Goal: Task Accomplishment & Management: Complete application form

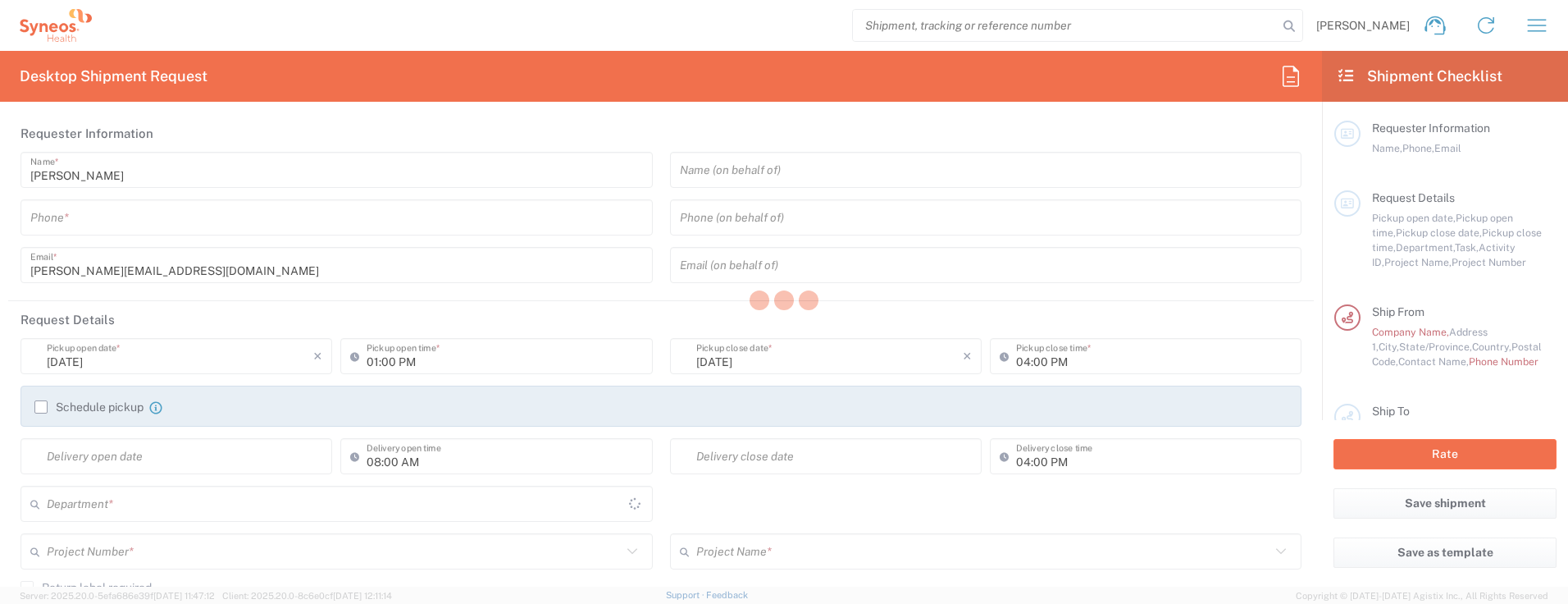
type input "[GEOGRAPHIC_DATA]"
type input "3110"
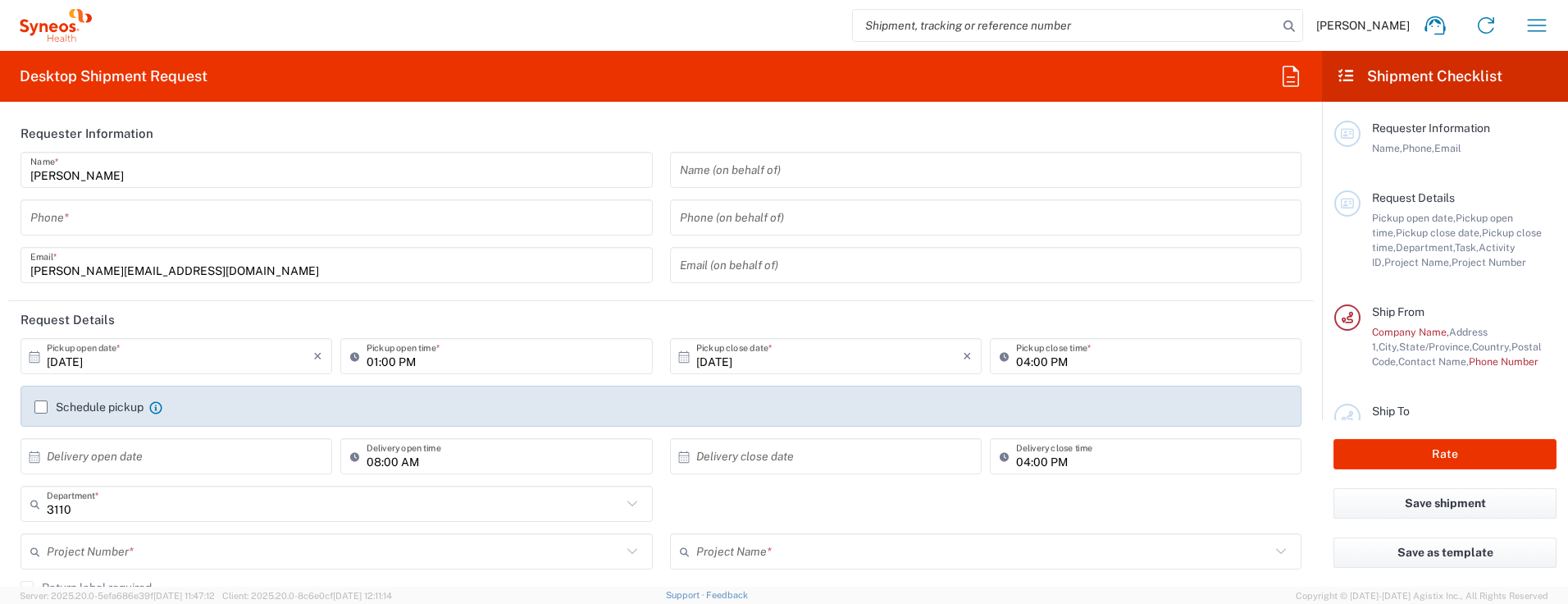
type input "IVH Mexico SA de CV"
click at [1541, 21] on icon "button" at bounding box center [1537, 25] width 19 height 12
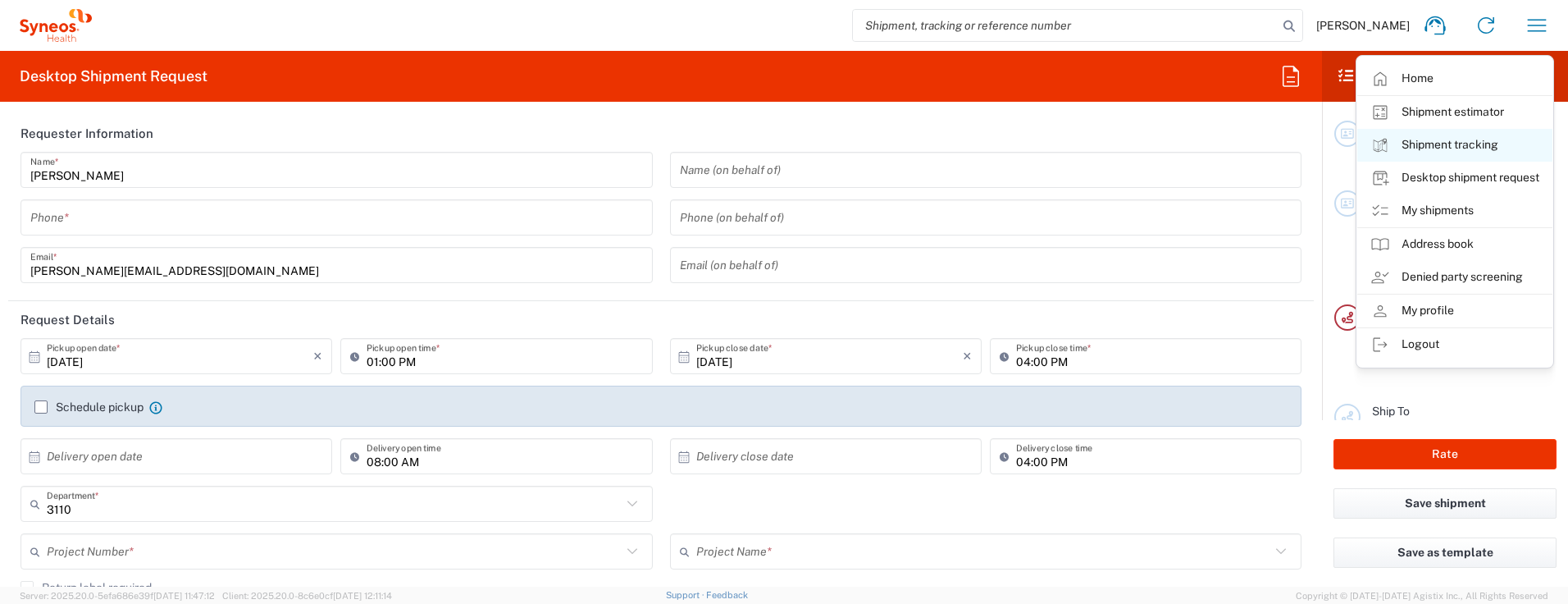
click at [1471, 148] on link "Shipment tracking" at bounding box center [1455, 145] width 195 height 33
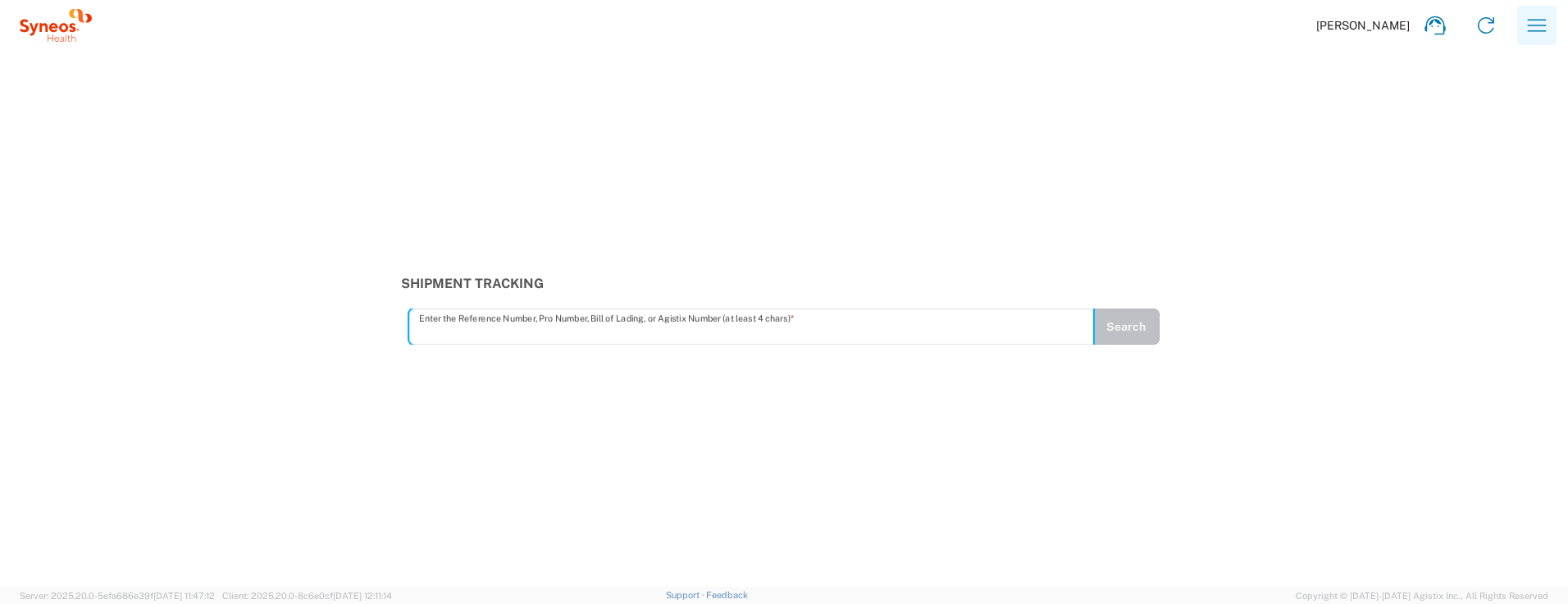
click at [1533, 18] on icon "button" at bounding box center [1536, 25] width 27 height 27
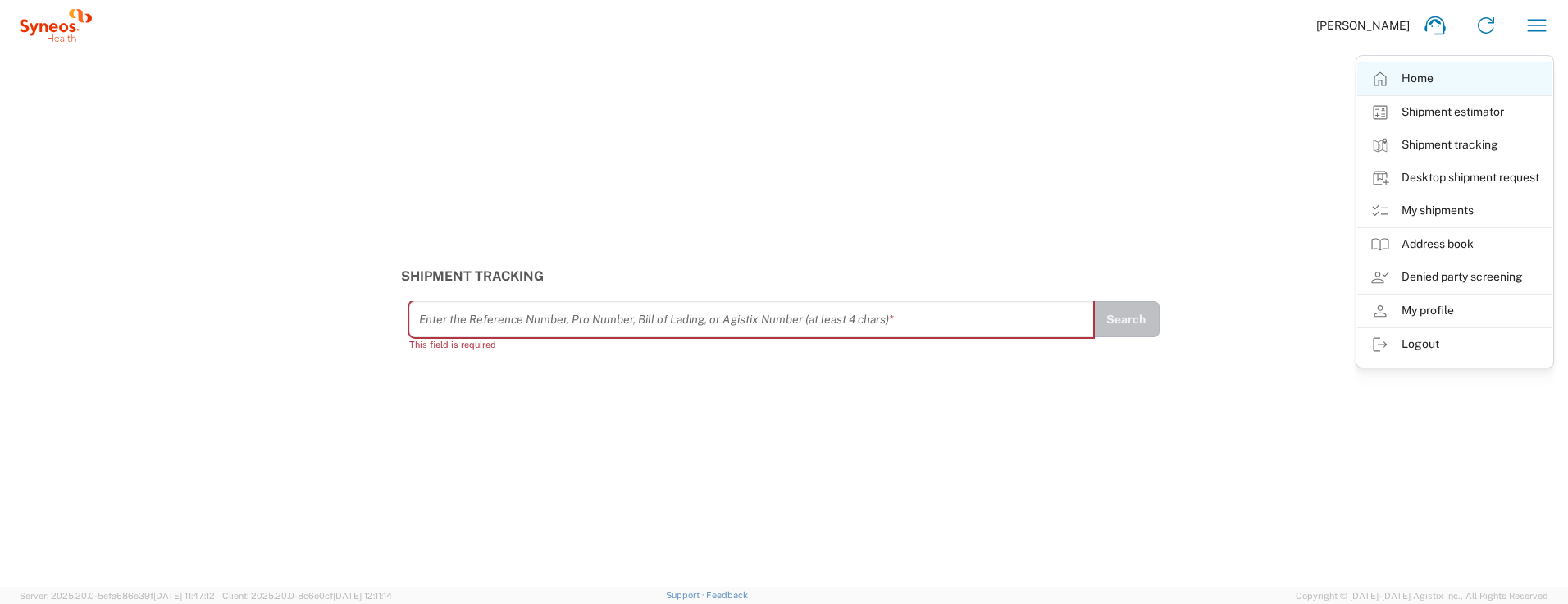
click at [1397, 76] on link "Home" at bounding box center [1455, 79] width 195 height 33
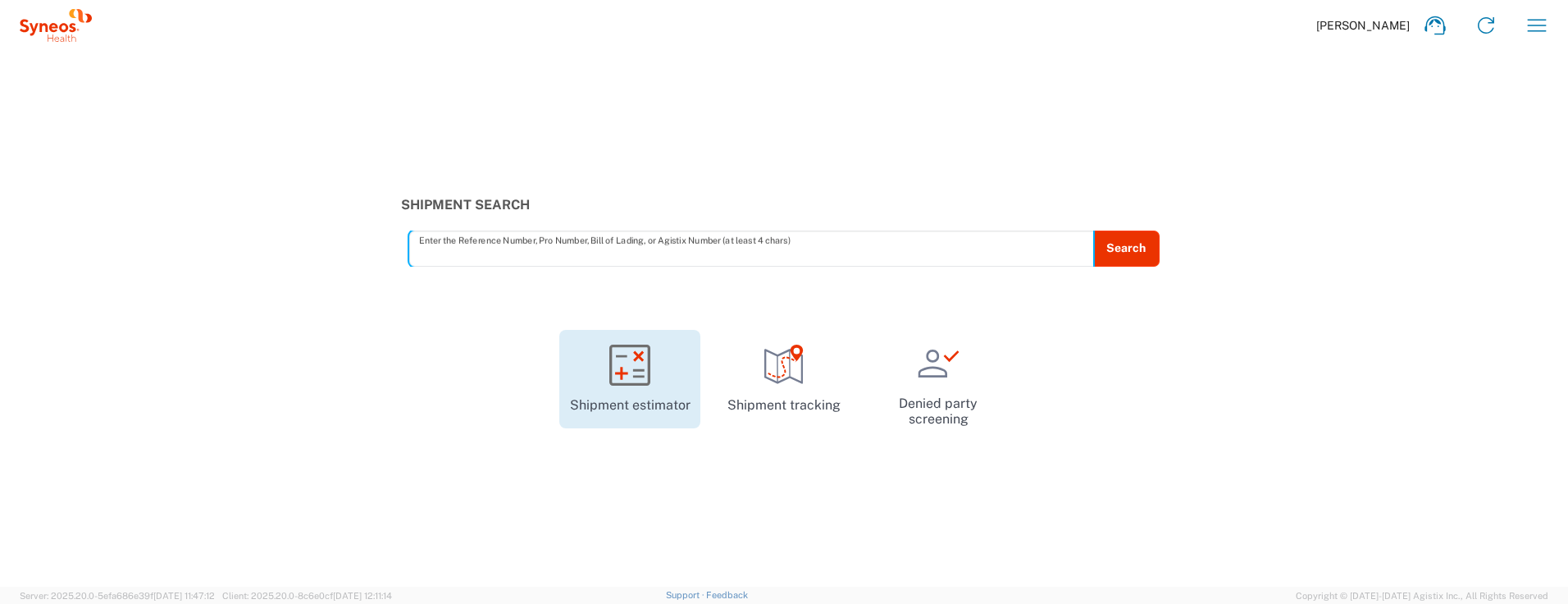
click at [634, 371] on icon at bounding box center [630, 365] width 41 height 41
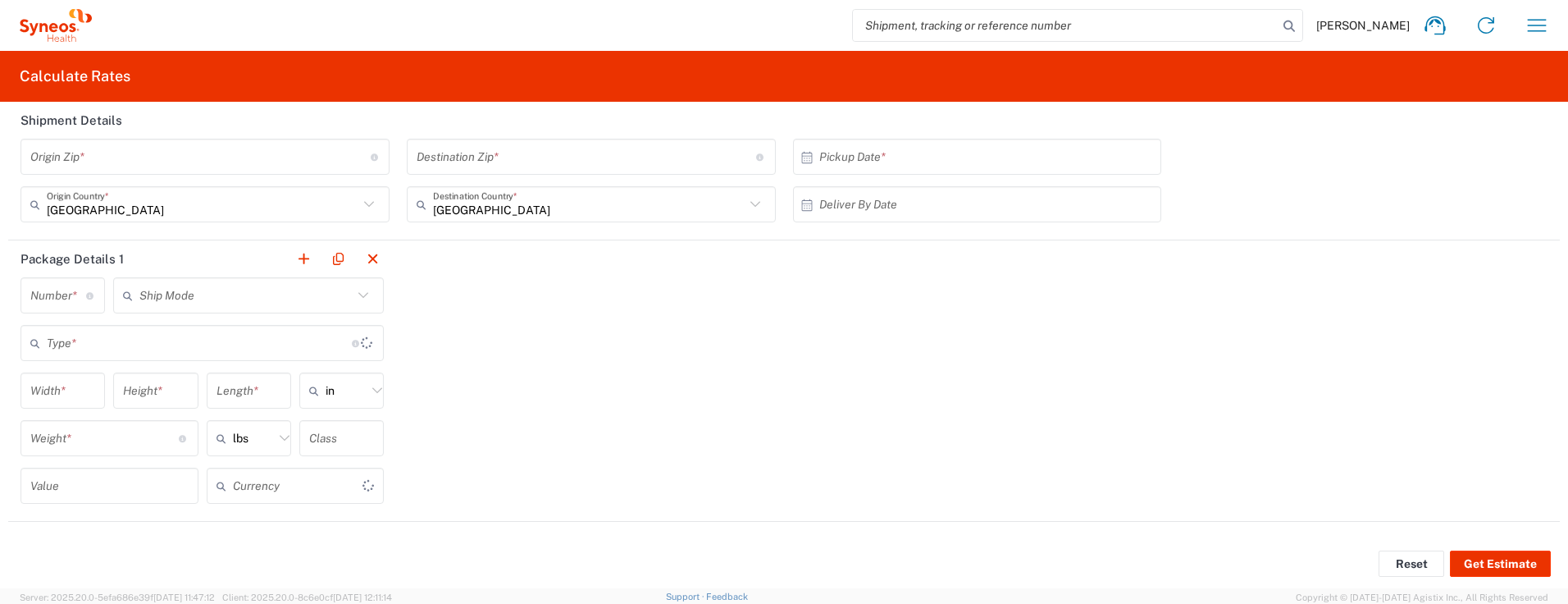
type input "US Dollar"
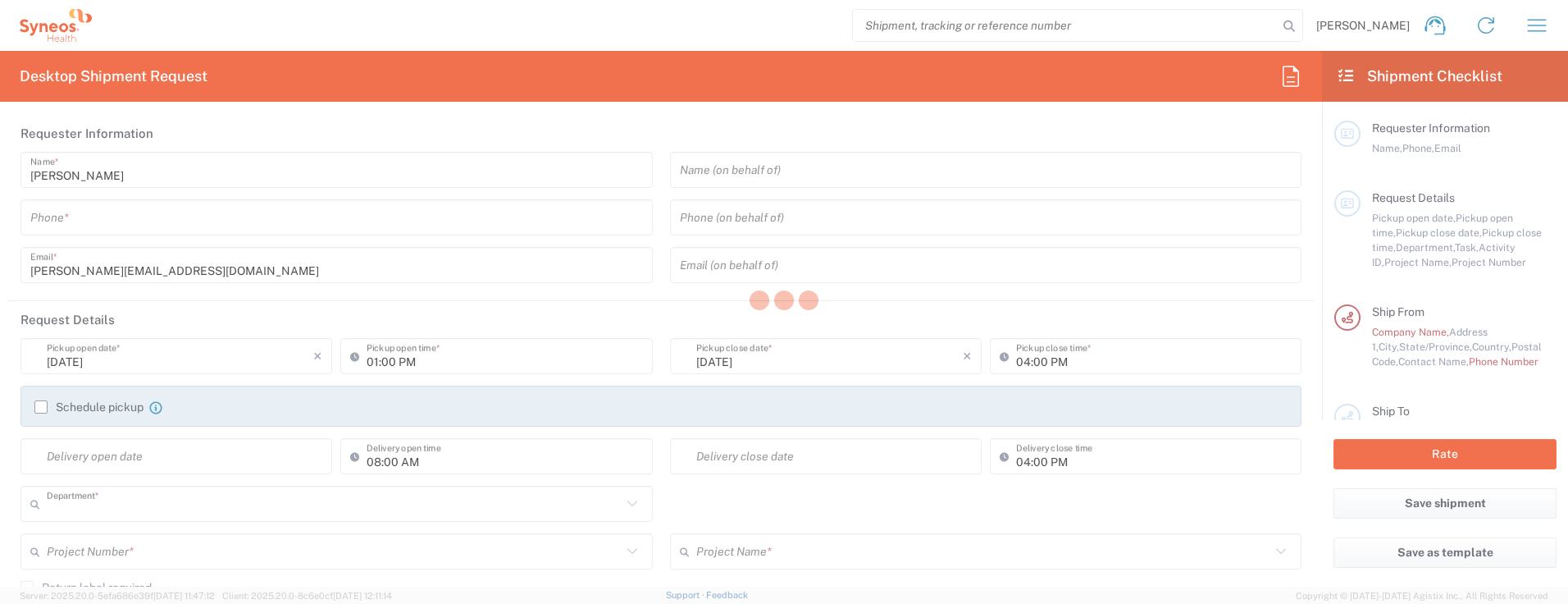
type input "3110"
type input "[GEOGRAPHIC_DATA]"
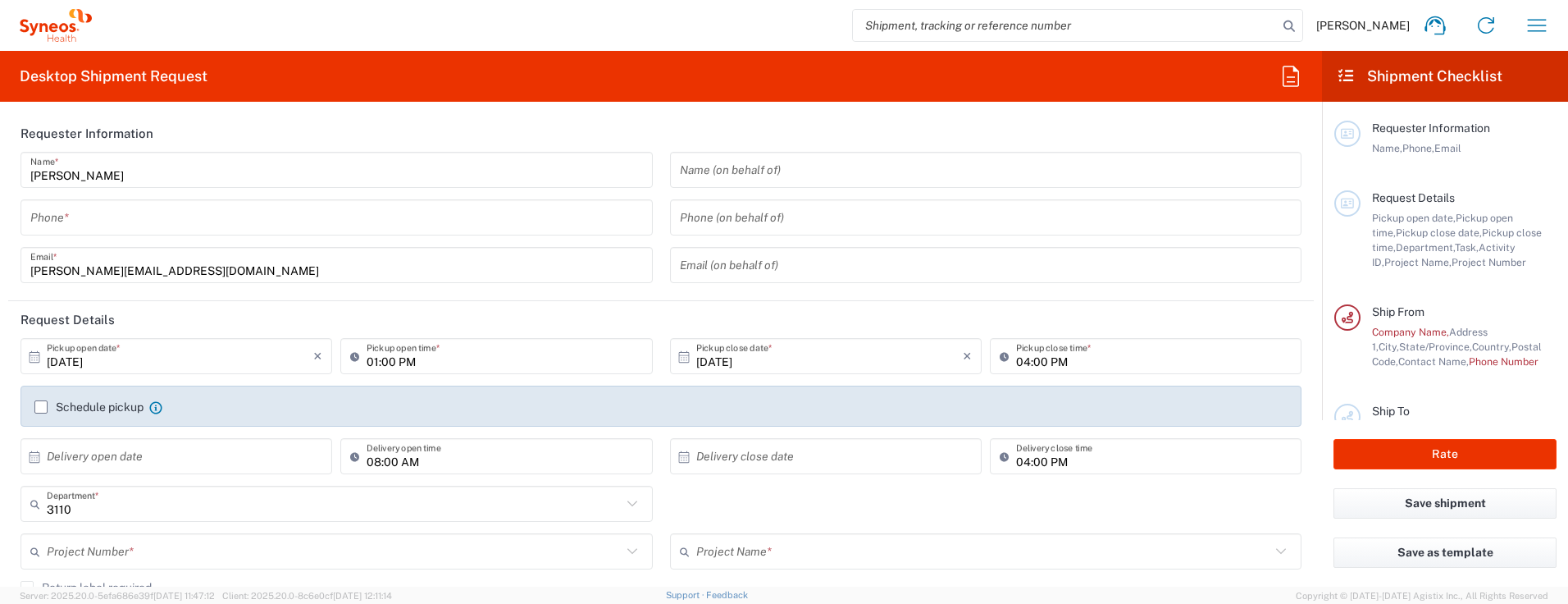
type input "IVH Mexico SA de CV"
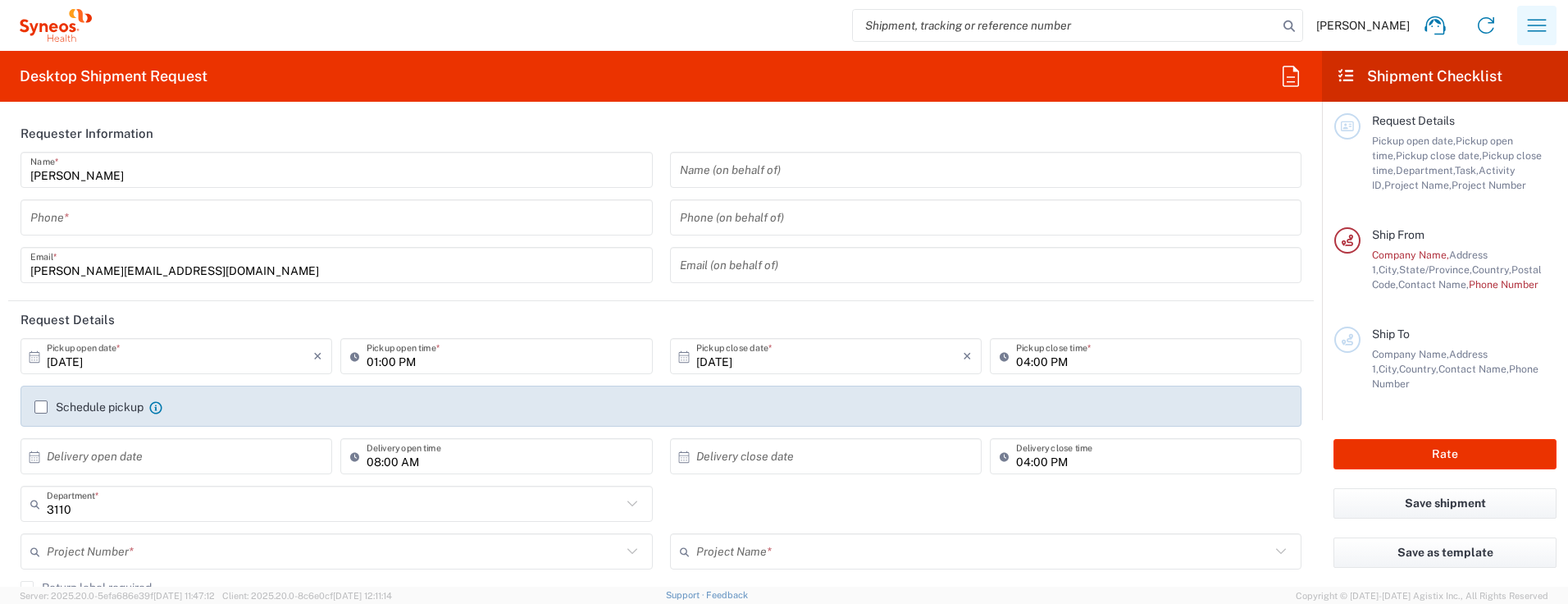
click at [1530, 24] on icon "button" at bounding box center [1536, 25] width 27 height 27
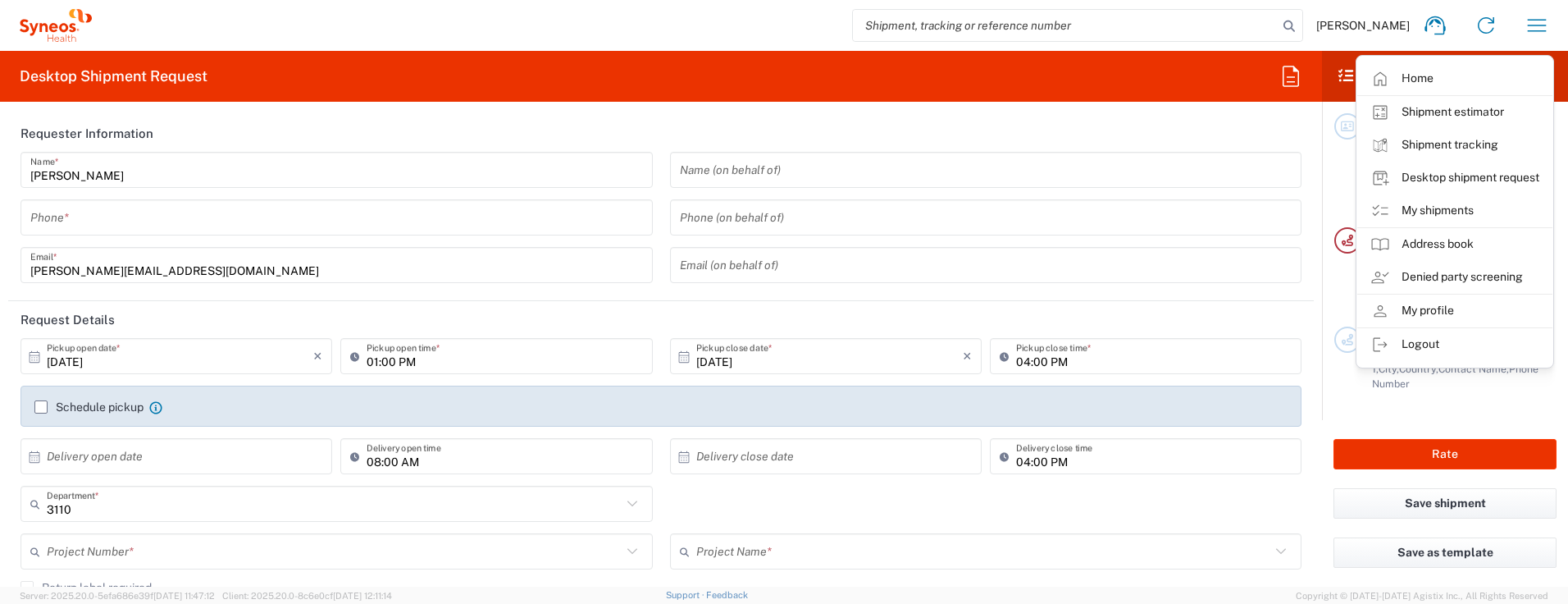
drag, startPoint x: 1441, startPoint y: 205, endPoint x: 1418, endPoint y: 206, distance: 23.0
click at [1441, 205] on link "My shipments" at bounding box center [1455, 210] width 195 height 33
